Goal: Go to known website

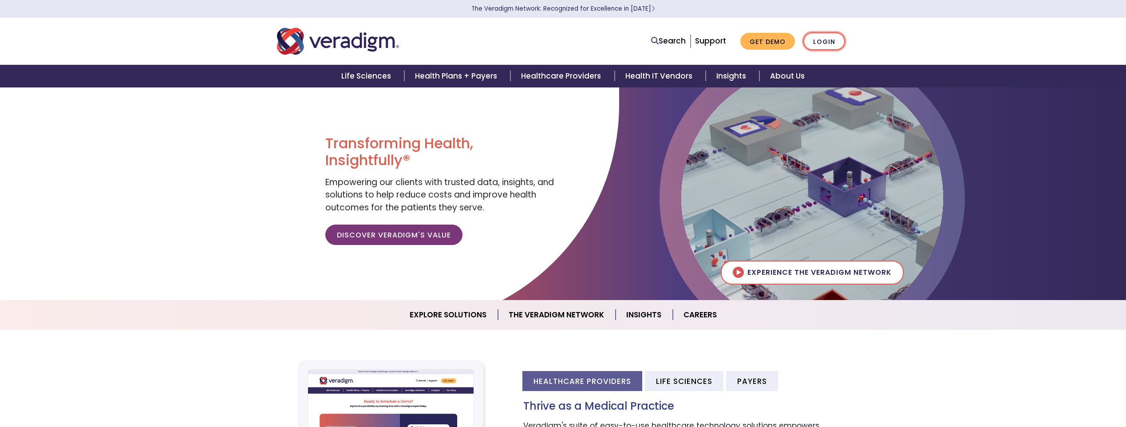
click at [835, 40] on link "Login" at bounding box center [824, 41] width 42 height 18
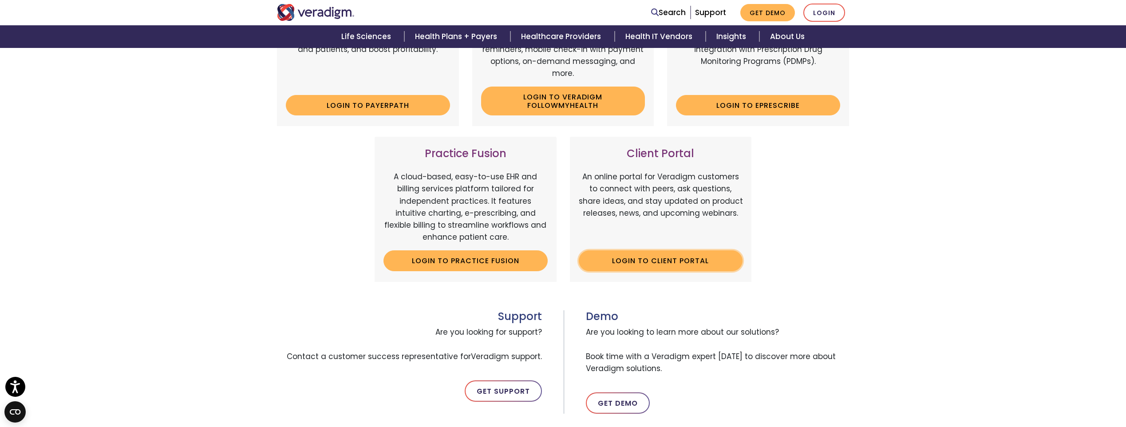
click at [695, 263] on link "Login to Client Portal" at bounding box center [661, 260] width 164 height 20
